Goal: Task Accomplishment & Management: Manage account settings

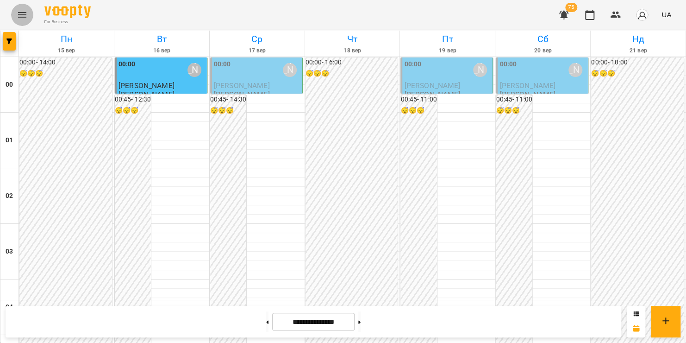
click at [20, 13] on icon "Menu" at bounding box center [22, 14] width 11 height 11
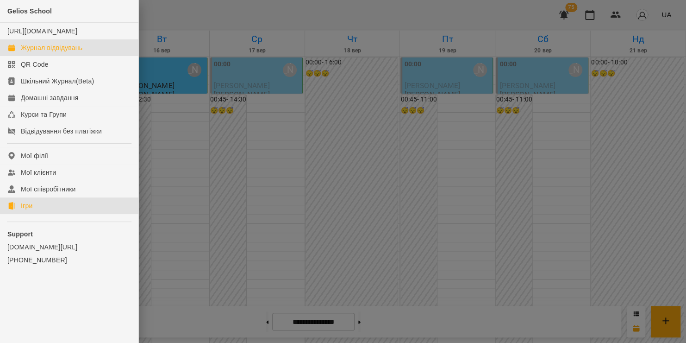
click at [40, 214] on link "Ігри" at bounding box center [69, 205] width 138 height 17
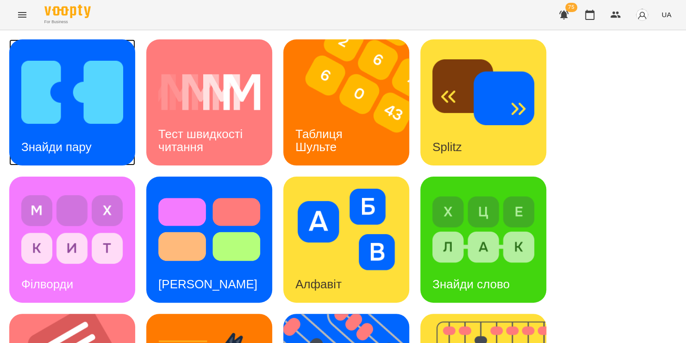
click at [128, 108] on div "Знайди пару" at bounding box center [72, 102] width 126 height 126
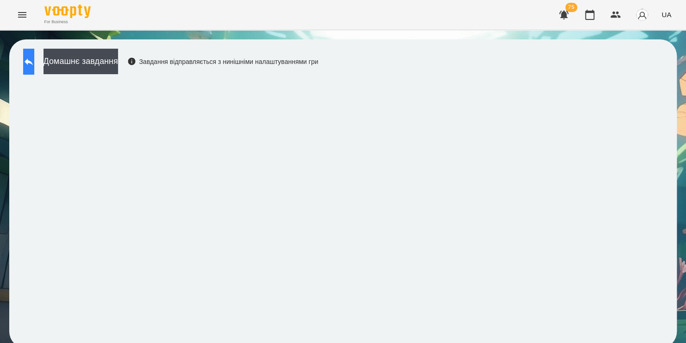
click at [34, 69] on button at bounding box center [28, 62] width 11 height 26
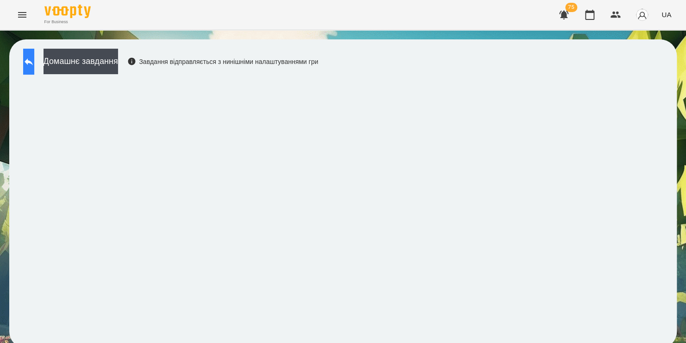
click at [34, 61] on icon at bounding box center [28, 61] width 11 height 11
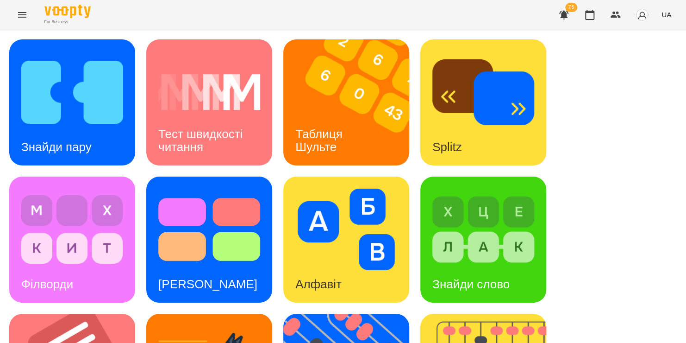
scroll to position [215, 0]
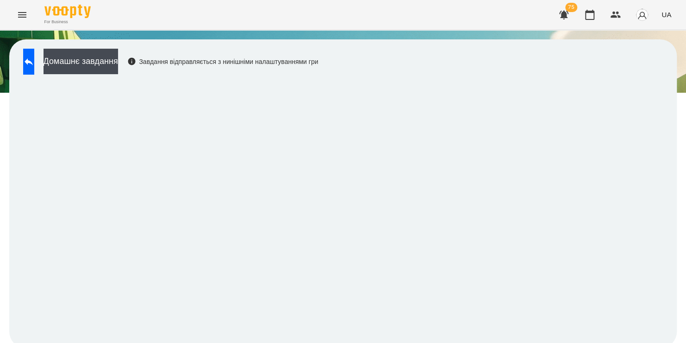
scroll to position [5, 0]
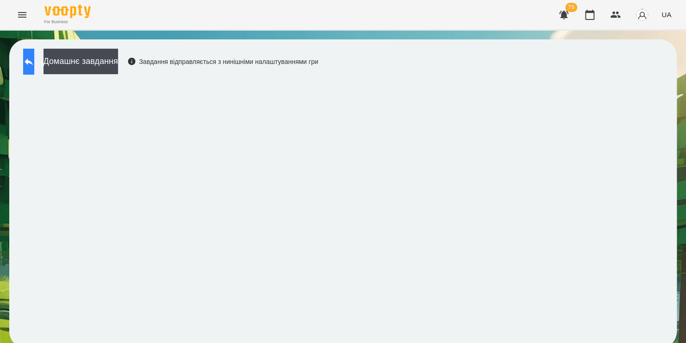
click at [33, 58] on icon at bounding box center [29, 61] width 8 height 7
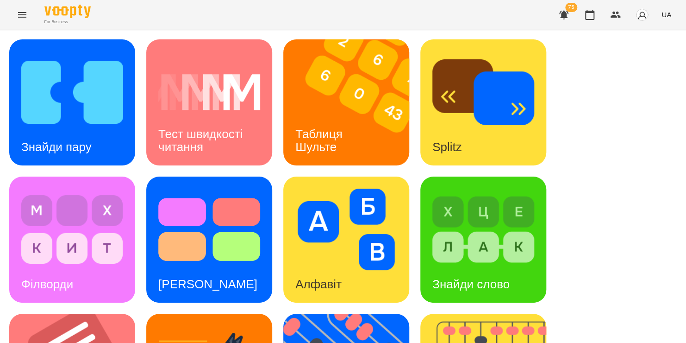
scroll to position [301, 0]
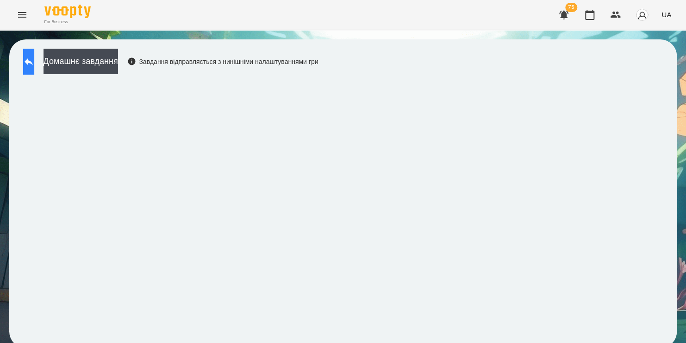
click at [34, 69] on button at bounding box center [28, 62] width 11 height 26
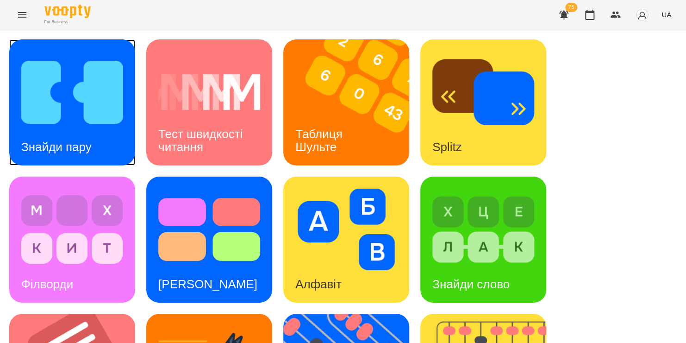
click at [96, 117] on img at bounding box center [72, 92] width 102 height 82
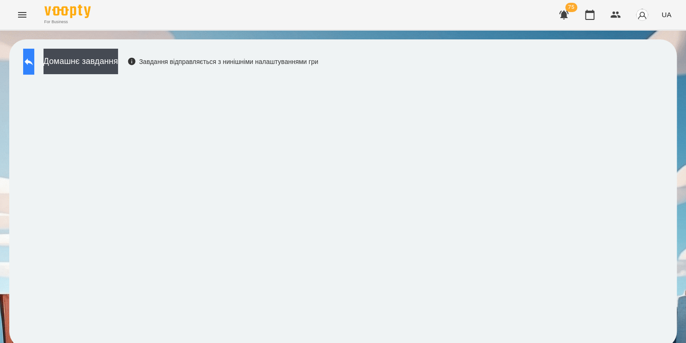
click at [33, 62] on icon at bounding box center [29, 61] width 8 height 7
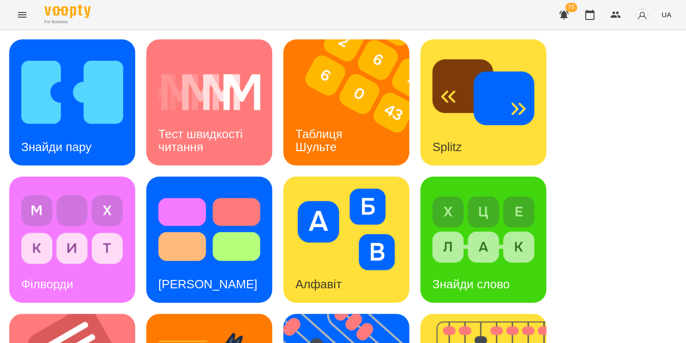
scroll to position [359, 0]
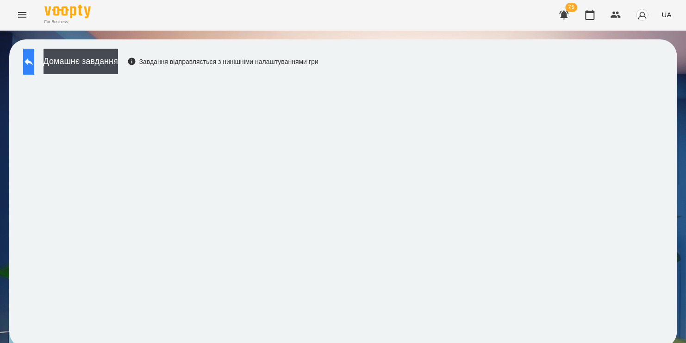
click at [34, 56] on icon at bounding box center [28, 61] width 11 height 11
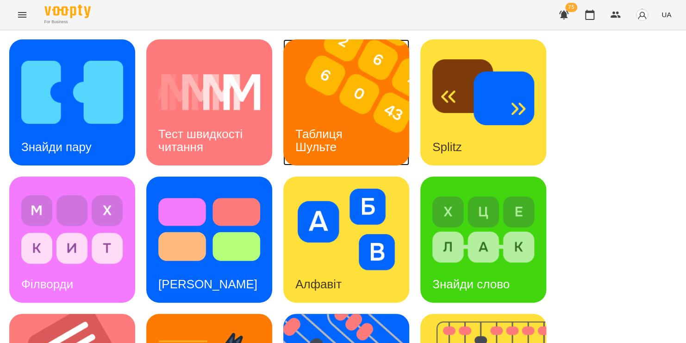
click at [316, 134] on h3 "Таблиця Шульте" at bounding box center [320, 140] width 50 height 26
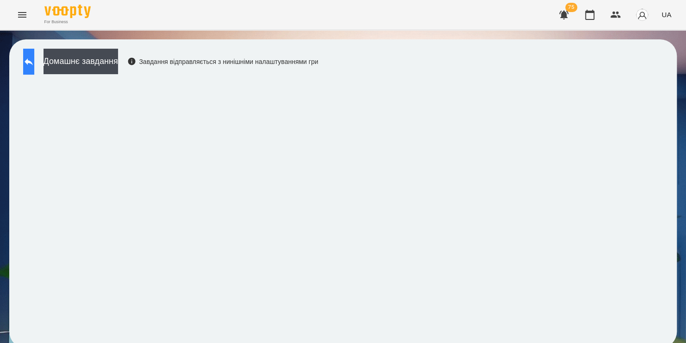
click at [34, 69] on button at bounding box center [28, 62] width 11 height 26
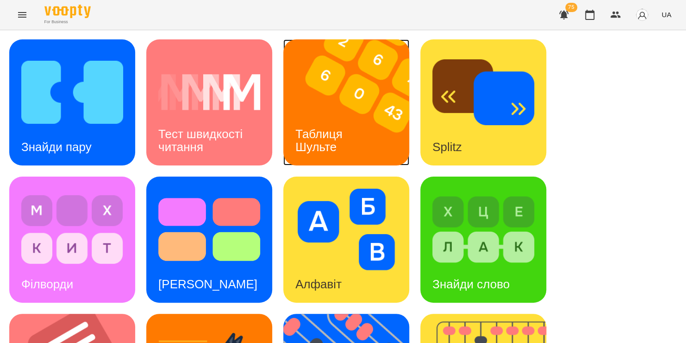
click at [352, 113] on img at bounding box center [352, 102] width 138 height 126
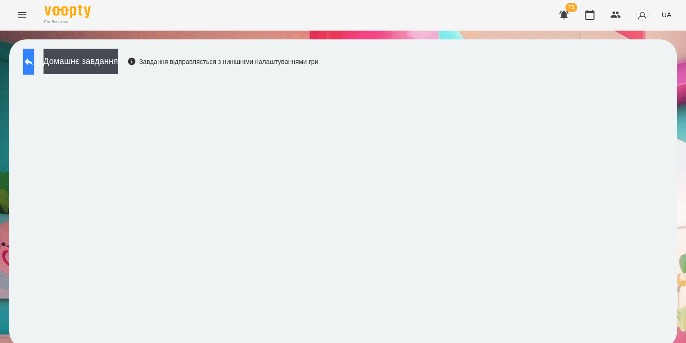
click at [34, 66] on icon at bounding box center [28, 61] width 11 height 11
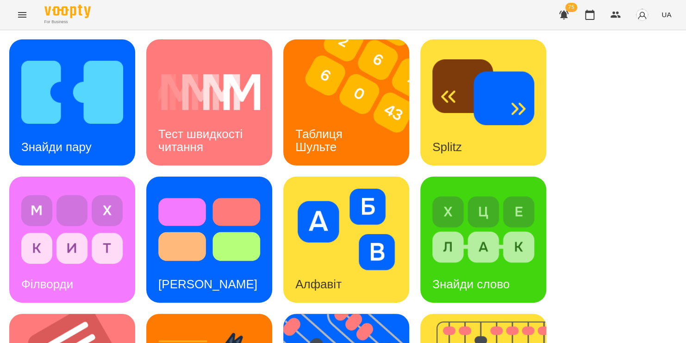
scroll to position [380, 0]
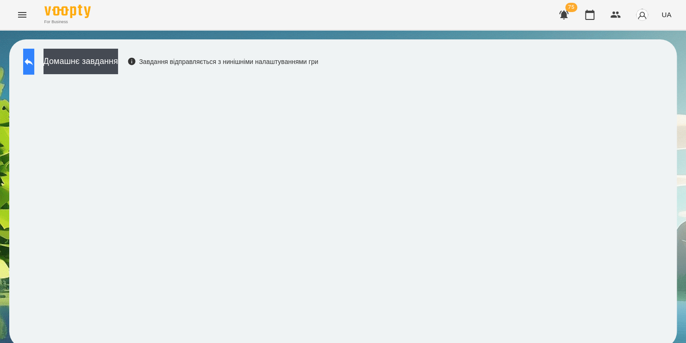
click at [34, 61] on icon at bounding box center [28, 61] width 11 height 11
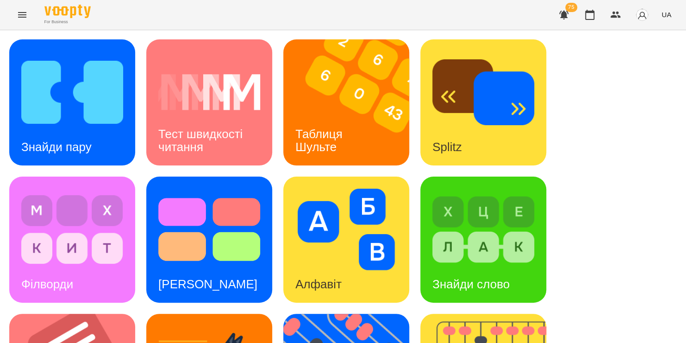
scroll to position [380, 0]
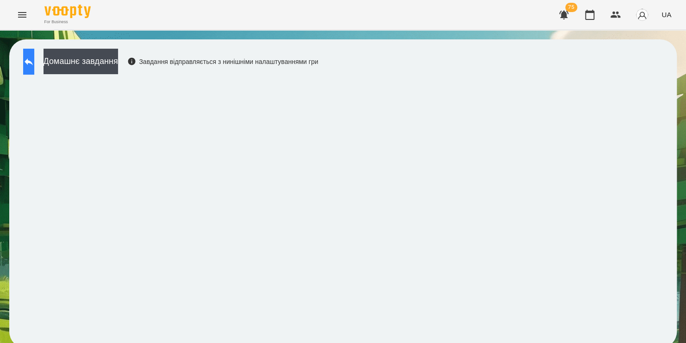
click at [33, 63] on icon at bounding box center [29, 61] width 8 height 7
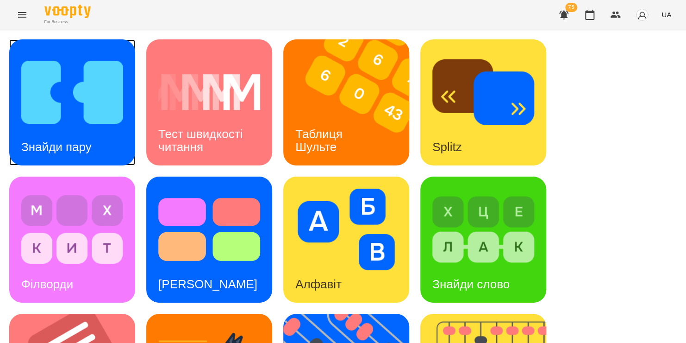
click at [102, 135] on div "Знайди пару" at bounding box center [56, 147] width 94 height 37
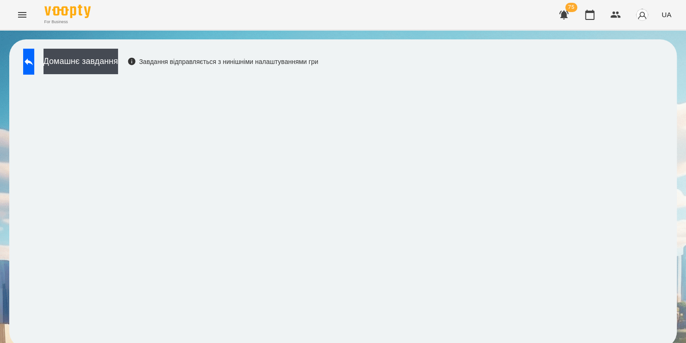
scroll to position [5, 0]
click at [34, 56] on icon at bounding box center [28, 61] width 11 height 11
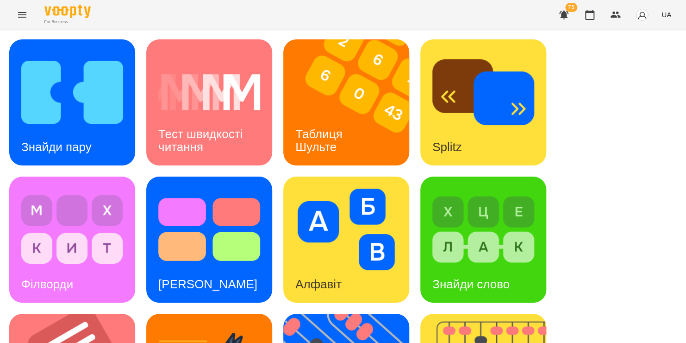
scroll to position [380, 0]
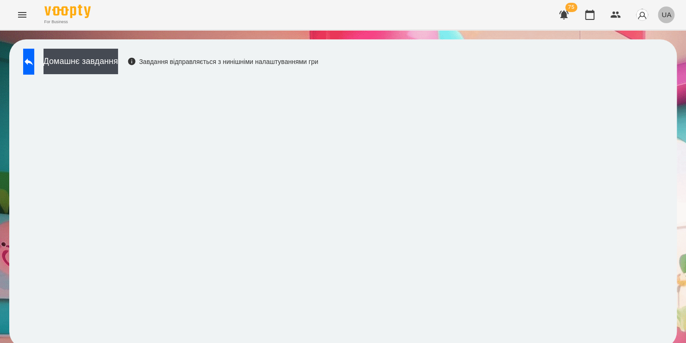
click at [669, 12] on span "UA" at bounding box center [667, 15] width 10 height 10
click at [643, 76] on div "Русский" at bounding box center [649, 69] width 47 height 17
click at [588, 14] on icon "button" at bounding box center [589, 14] width 11 height 11
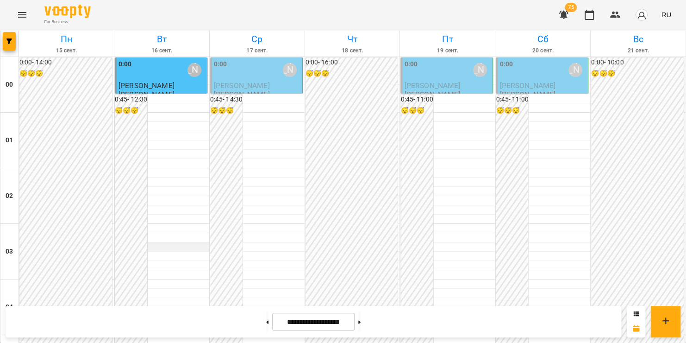
scroll to position [1089, 0]
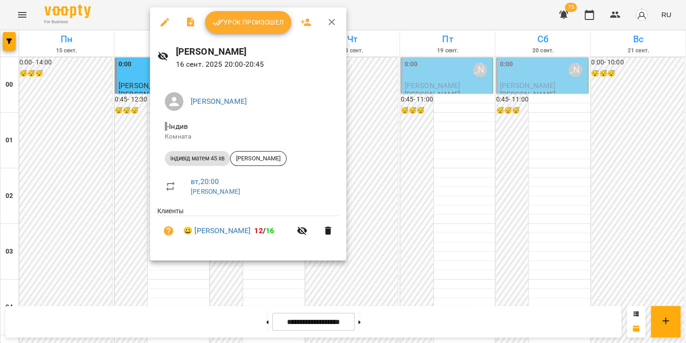
click at [246, 24] on span "Урок произошел" at bounding box center [248, 22] width 71 height 11
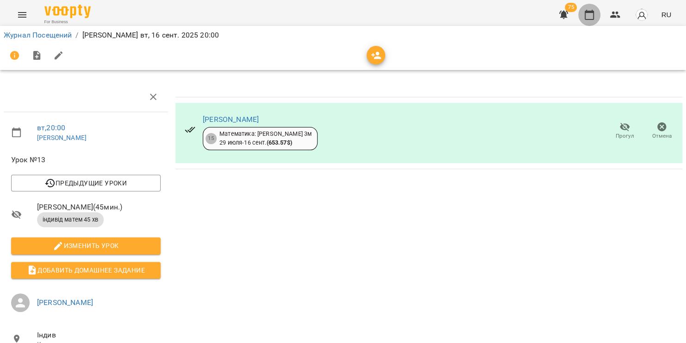
click at [590, 11] on icon "button" at bounding box center [589, 15] width 9 height 10
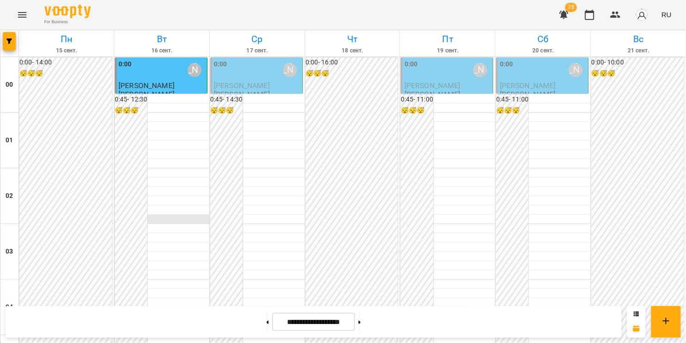
scroll to position [1089, 0]
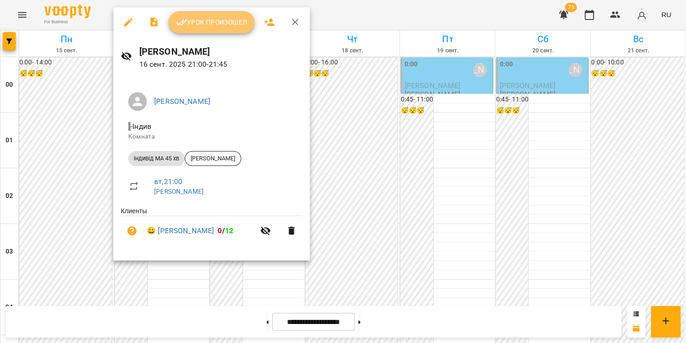
click at [213, 29] on button "Урок произошел" at bounding box center [212, 22] width 86 height 22
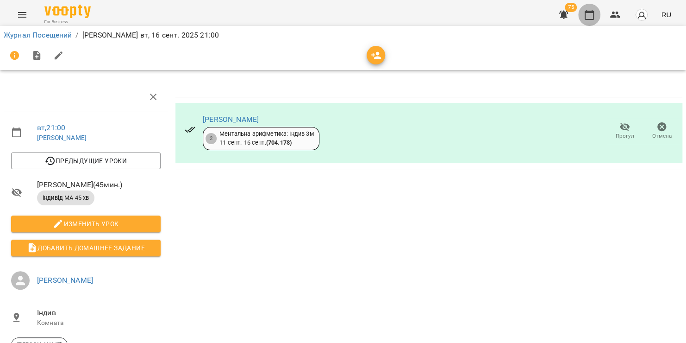
click at [584, 16] on button "button" at bounding box center [589, 15] width 22 height 22
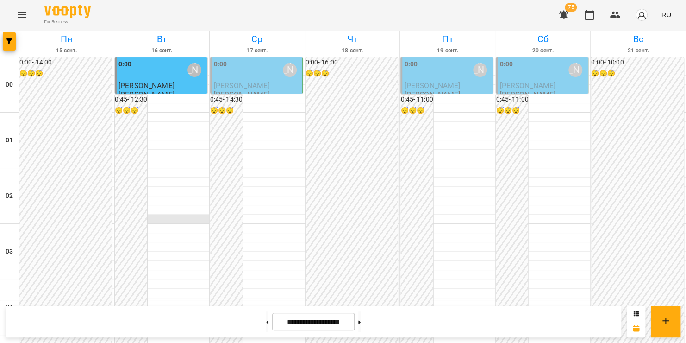
scroll to position [1089, 0]
click at [23, 15] on icon "Menu" at bounding box center [22, 15] width 8 height 6
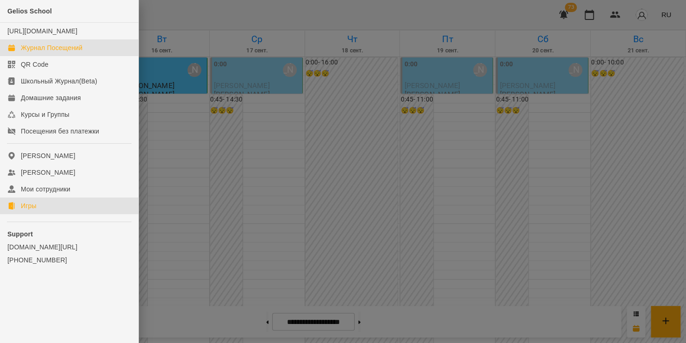
click at [19, 211] on link "Игры" at bounding box center [69, 205] width 138 height 17
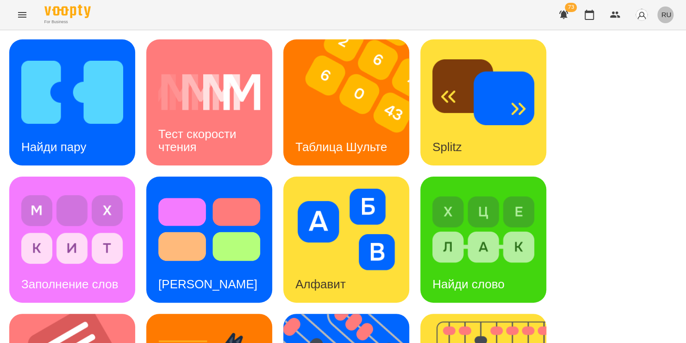
click at [667, 15] on span "RU" at bounding box center [666, 15] width 10 height 10
click at [653, 51] on div "Українська" at bounding box center [649, 52] width 47 height 17
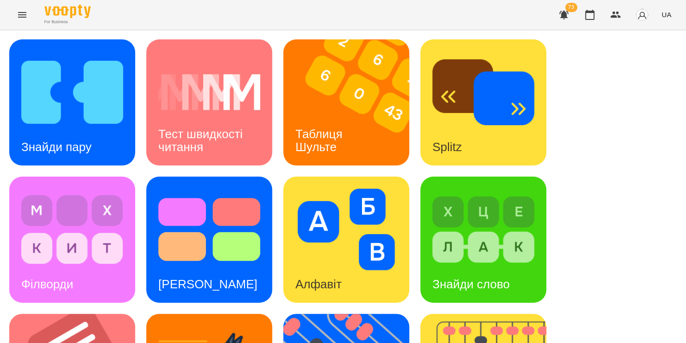
scroll to position [150, 0]
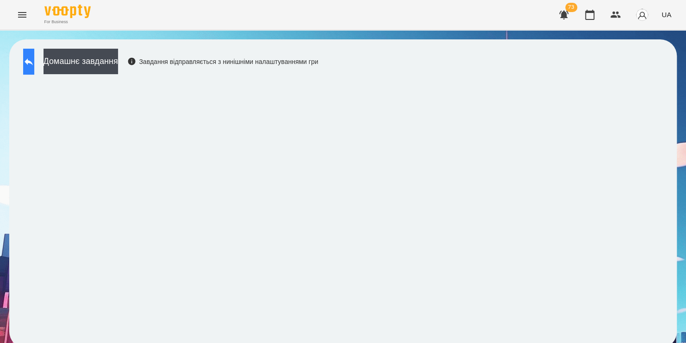
click at [34, 62] on button at bounding box center [28, 62] width 11 height 26
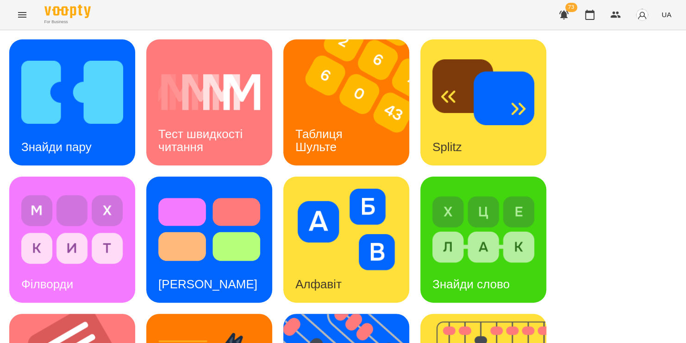
scroll to position [276, 0]
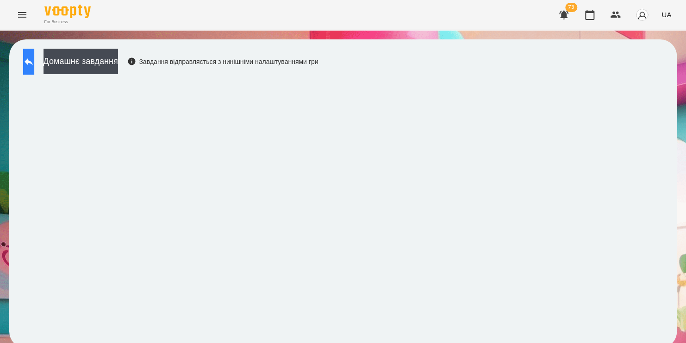
click at [31, 61] on button at bounding box center [28, 62] width 11 height 26
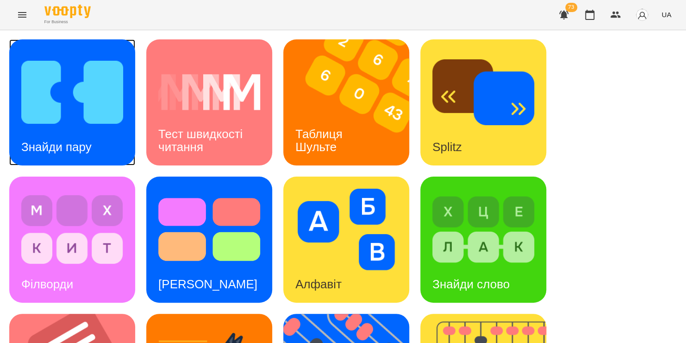
click at [66, 79] on img at bounding box center [72, 92] width 102 height 82
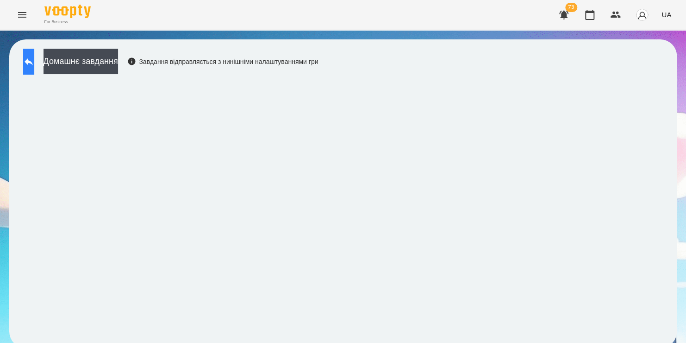
click at [33, 61] on icon at bounding box center [29, 61] width 8 height 7
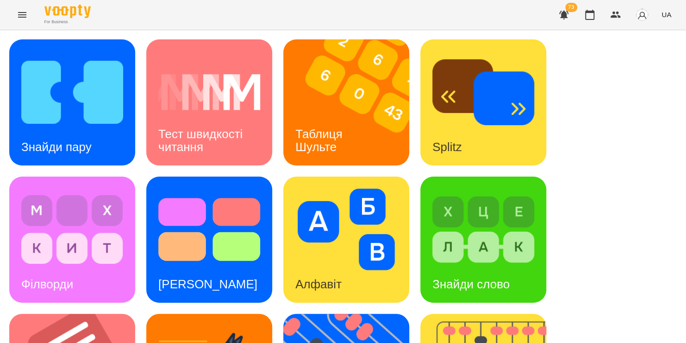
scroll to position [355, 0]
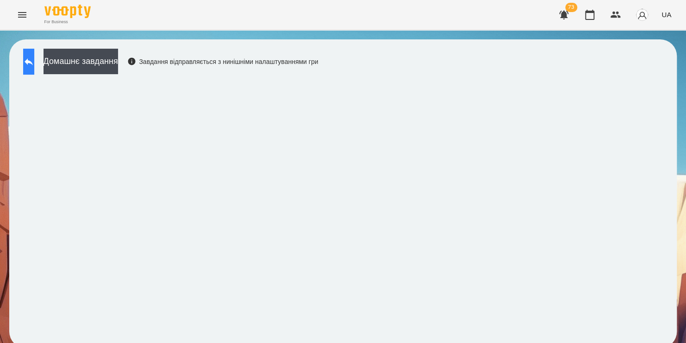
click at [30, 62] on button at bounding box center [28, 62] width 11 height 26
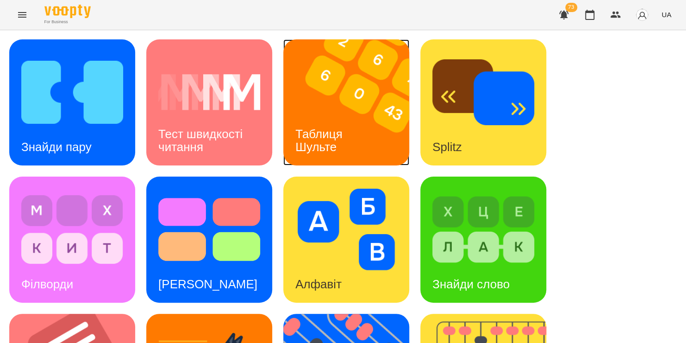
click at [325, 104] on img at bounding box center [352, 102] width 138 height 126
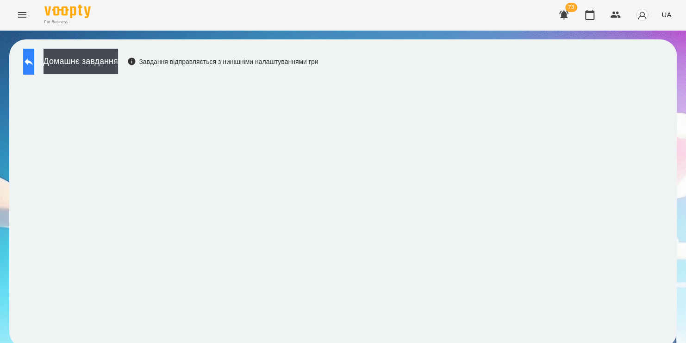
click at [30, 60] on button at bounding box center [28, 62] width 11 height 26
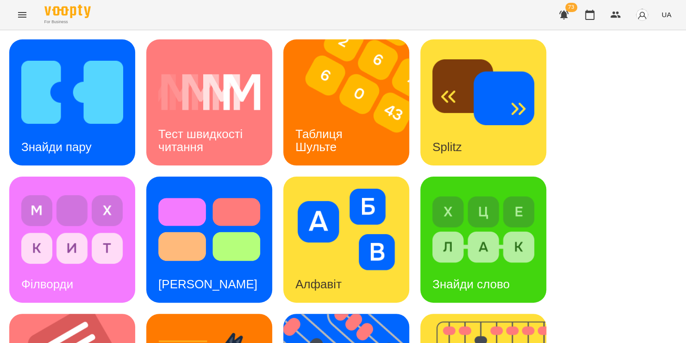
scroll to position [304, 0]
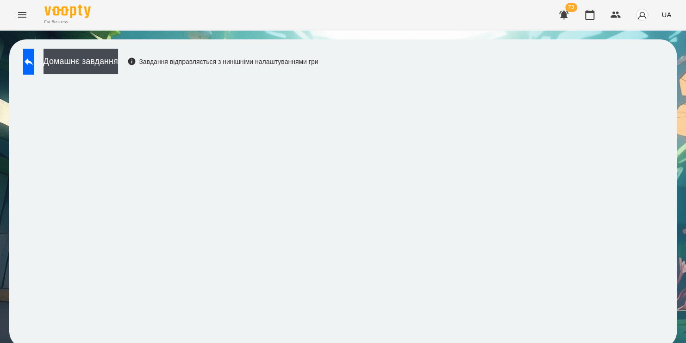
scroll to position [5, 0]
click at [34, 56] on icon at bounding box center [28, 61] width 11 height 11
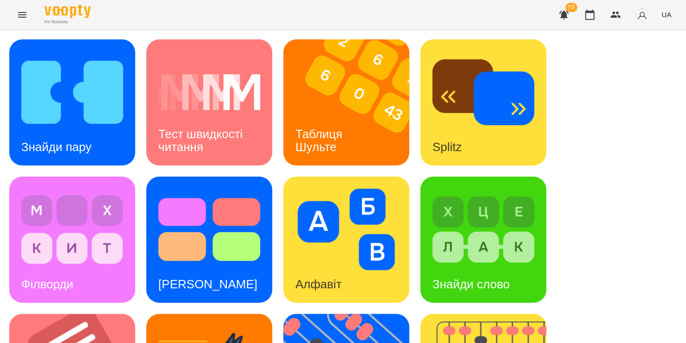
scroll to position [320, 0]
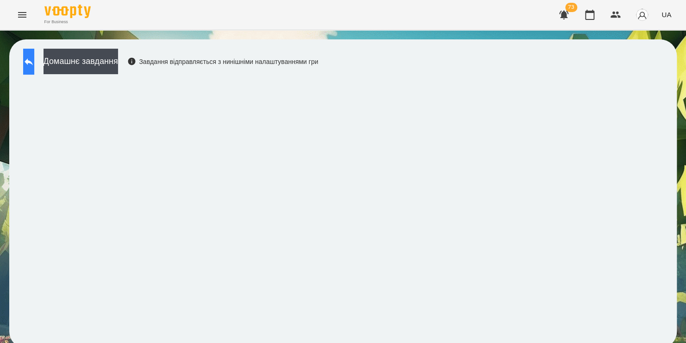
click at [34, 68] on button at bounding box center [28, 62] width 11 height 26
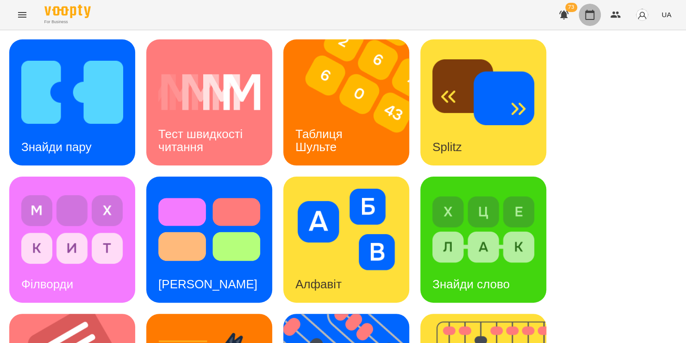
click at [590, 15] on icon "button" at bounding box center [589, 14] width 11 height 11
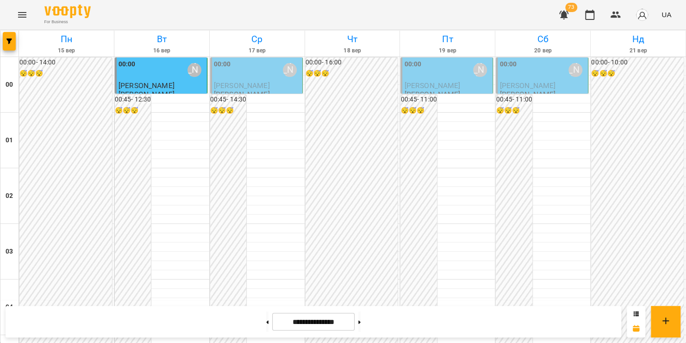
scroll to position [1089, 0]
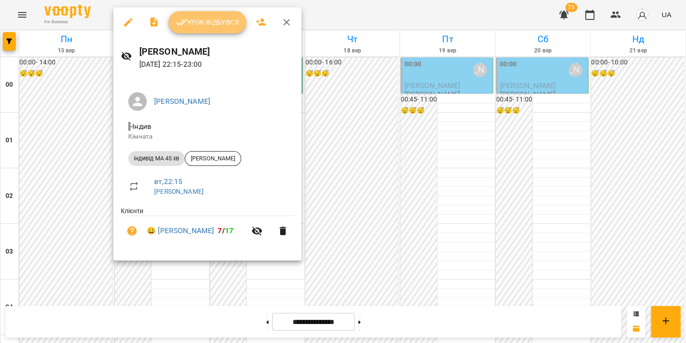
click at [199, 28] on button "Урок відбувся" at bounding box center [208, 22] width 78 height 22
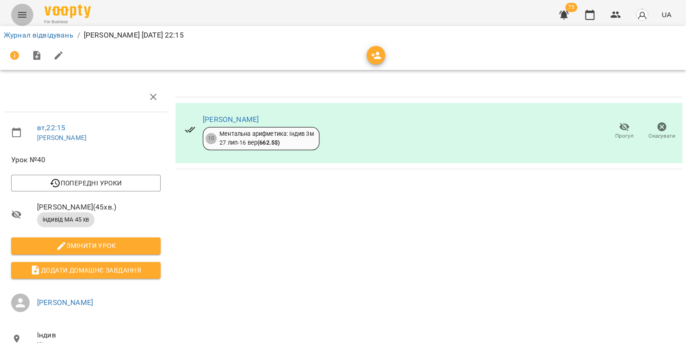
click at [20, 20] on icon "Menu" at bounding box center [22, 14] width 11 height 11
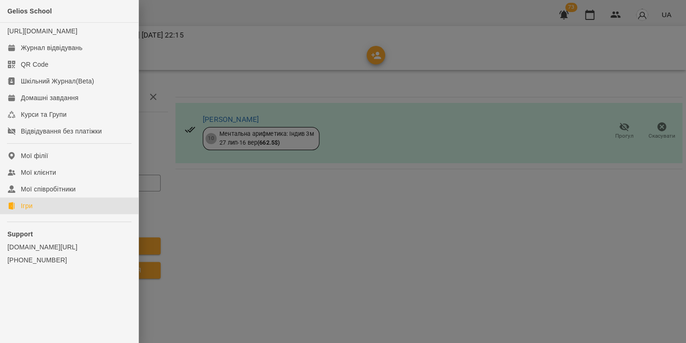
click at [48, 214] on link "Ігри" at bounding box center [69, 205] width 138 height 17
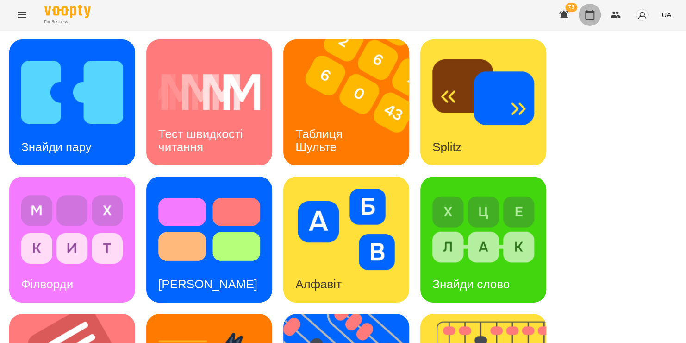
click at [595, 13] on icon "button" at bounding box center [589, 15] width 9 height 10
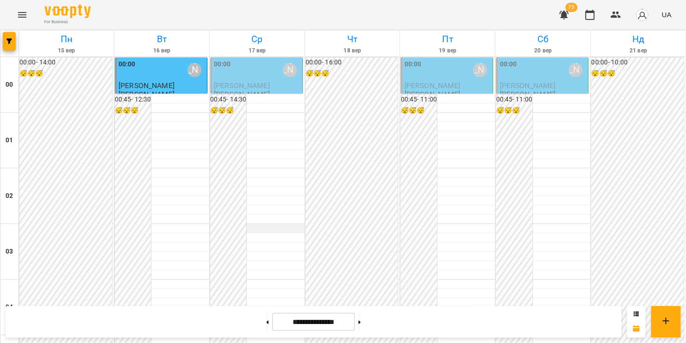
scroll to position [1089, 0]
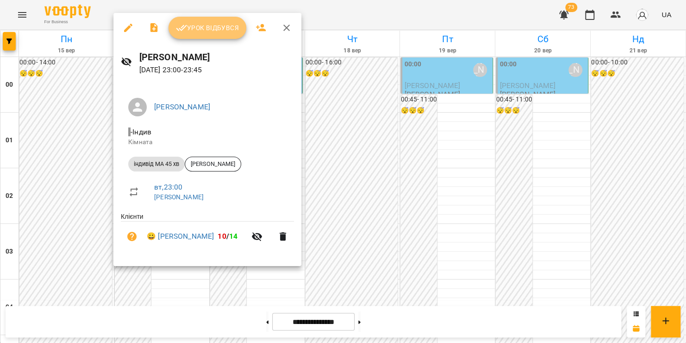
click at [220, 29] on span "Урок відбувся" at bounding box center [207, 27] width 63 height 11
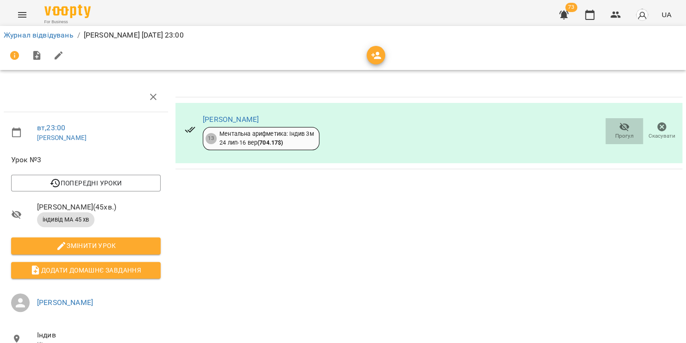
click at [621, 126] on icon "button" at bounding box center [625, 127] width 10 height 9
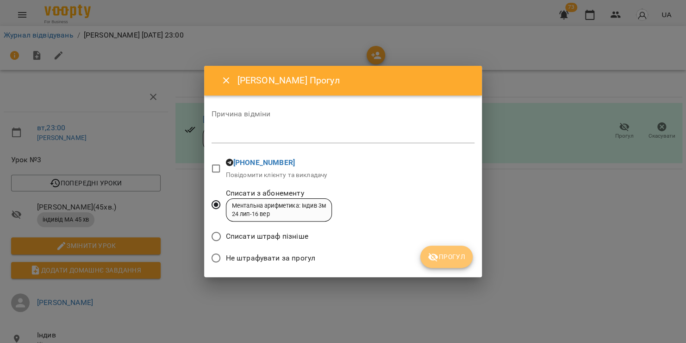
click at [440, 254] on span "Прогул" at bounding box center [447, 256] width 38 height 11
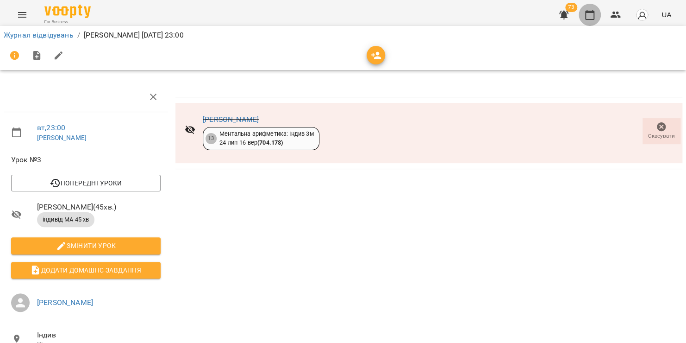
click at [590, 13] on icon "button" at bounding box center [589, 14] width 11 height 11
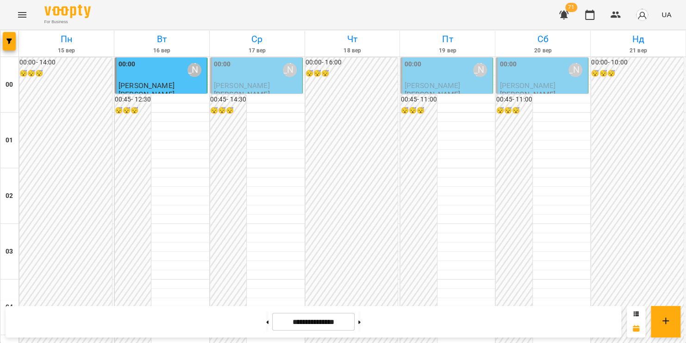
scroll to position [534, 0]
